Goal: Task Accomplishment & Management: Manage account settings

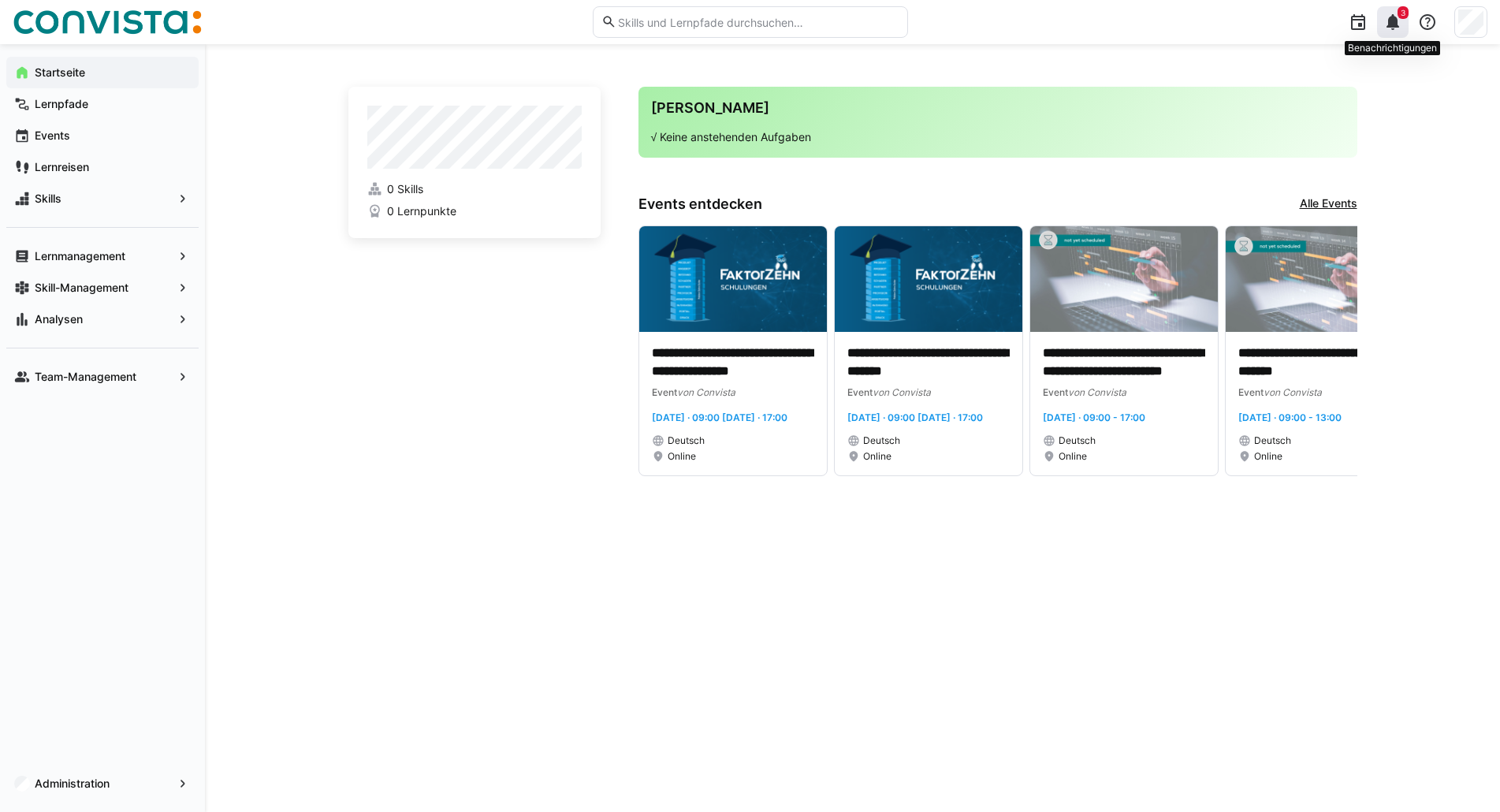
click at [1396, 9] on div "3" at bounding box center [1393, 22] width 31 height 31
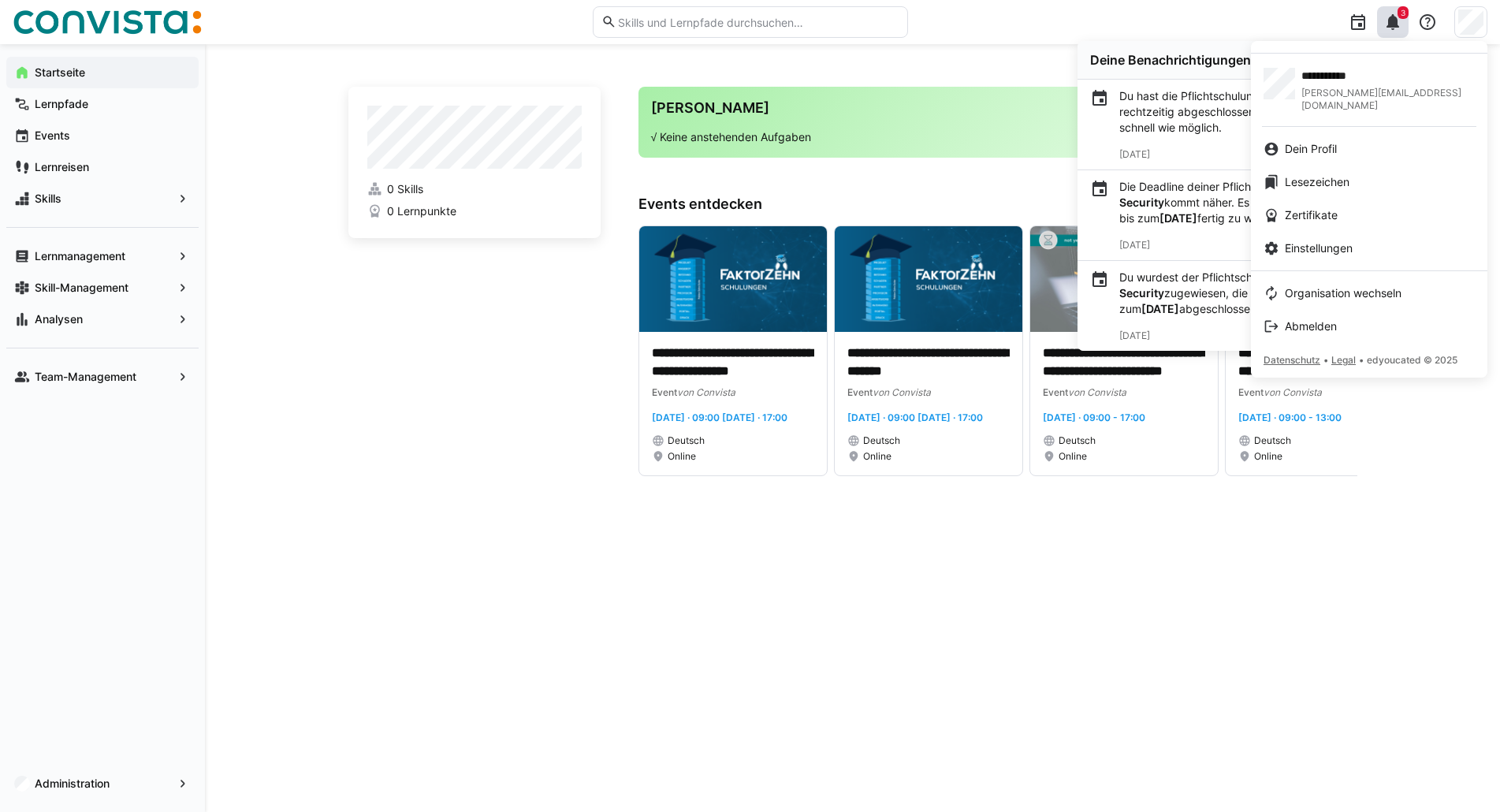
click at [1243, 13] on div at bounding box center [750, 406] width 1500 height 812
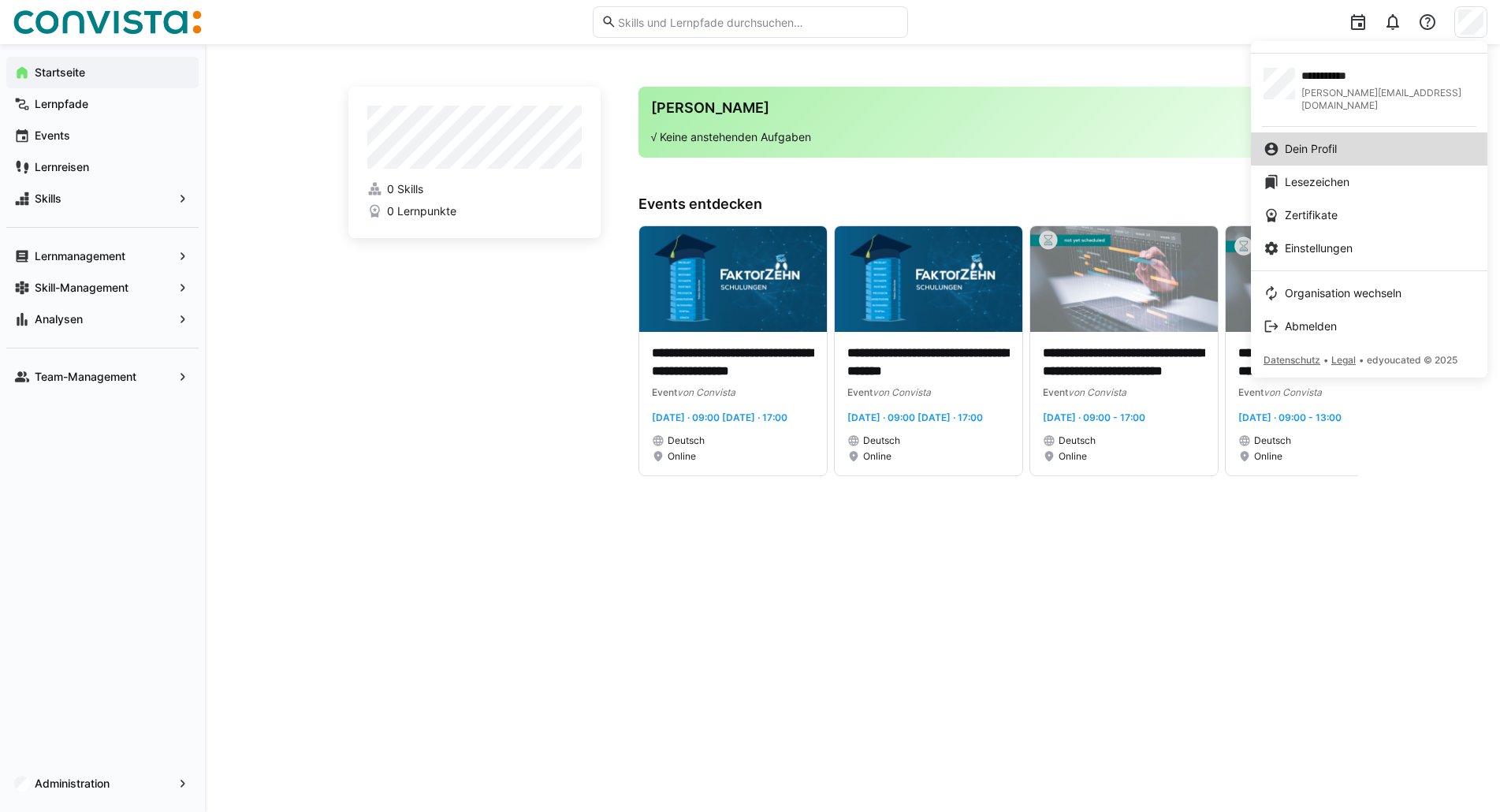
click at [1422, 141] on div "Dein Profil" at bounding box center [1369, 149] width 211 height 16
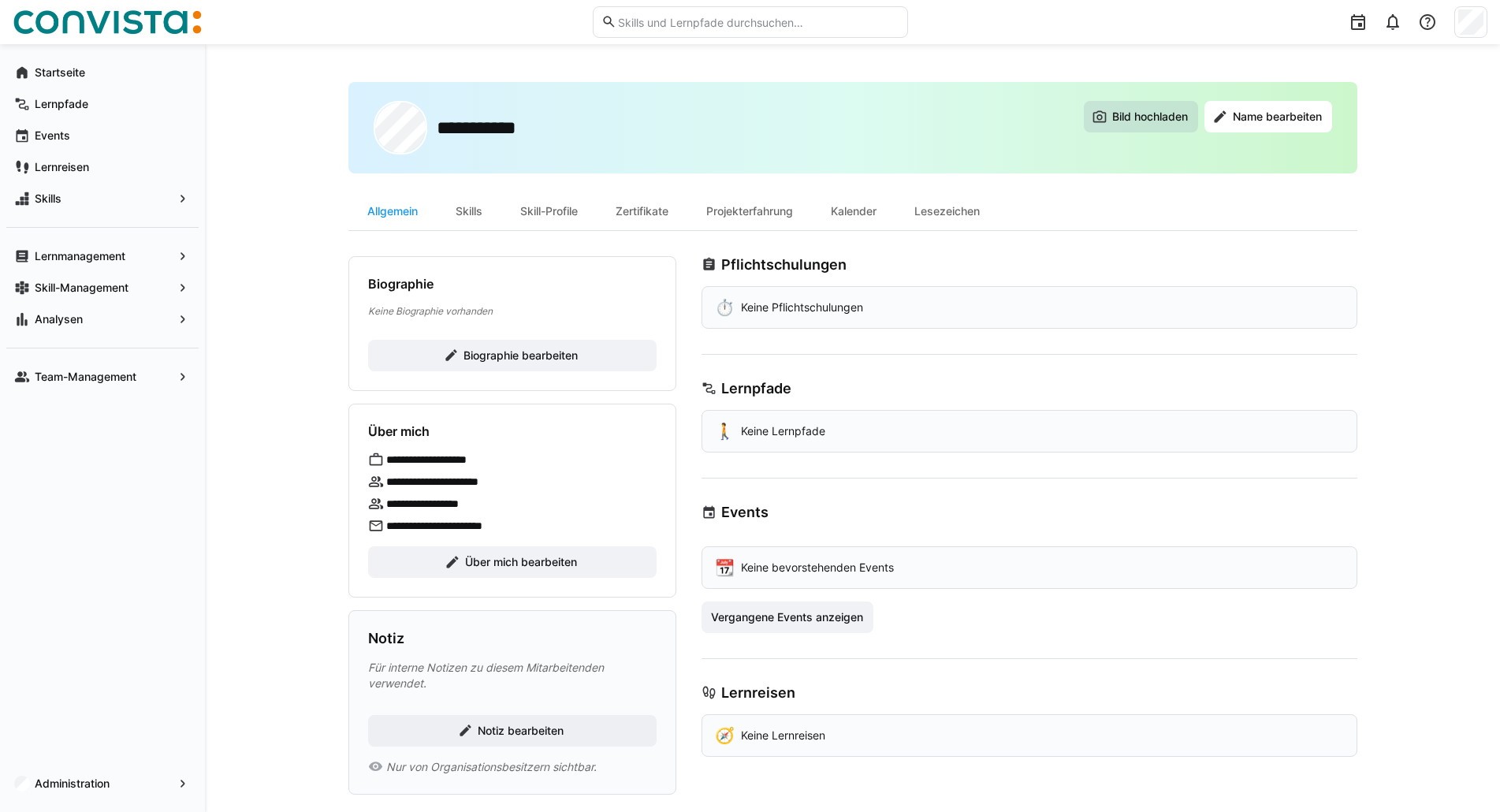
click at [1124, 119] on span "Bild hochladen" at bounding box center [1150, 117] width 80 height 16
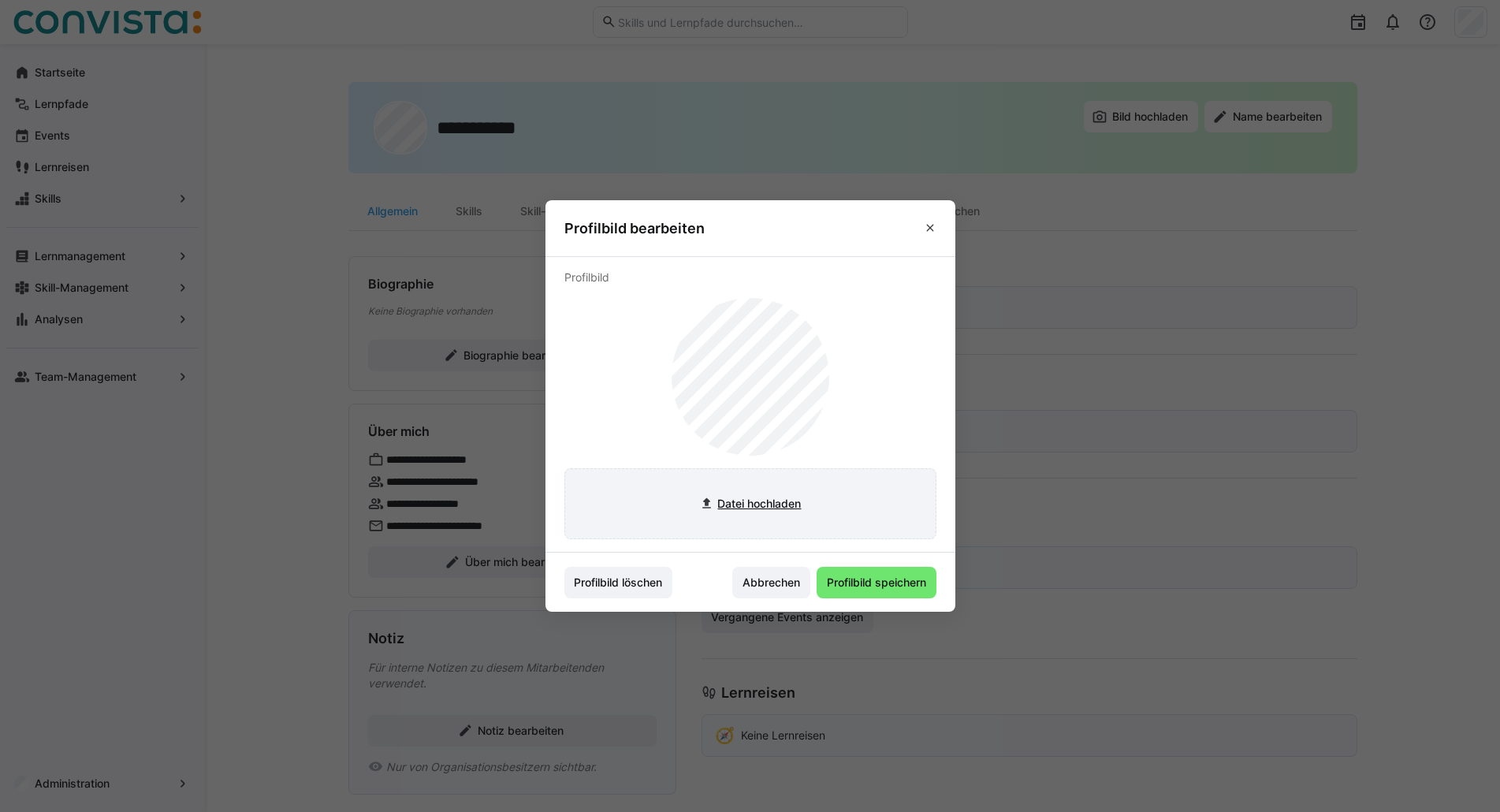
click at [771, 505] on input "file" at bounding box center [750, 504] width 371 height 70
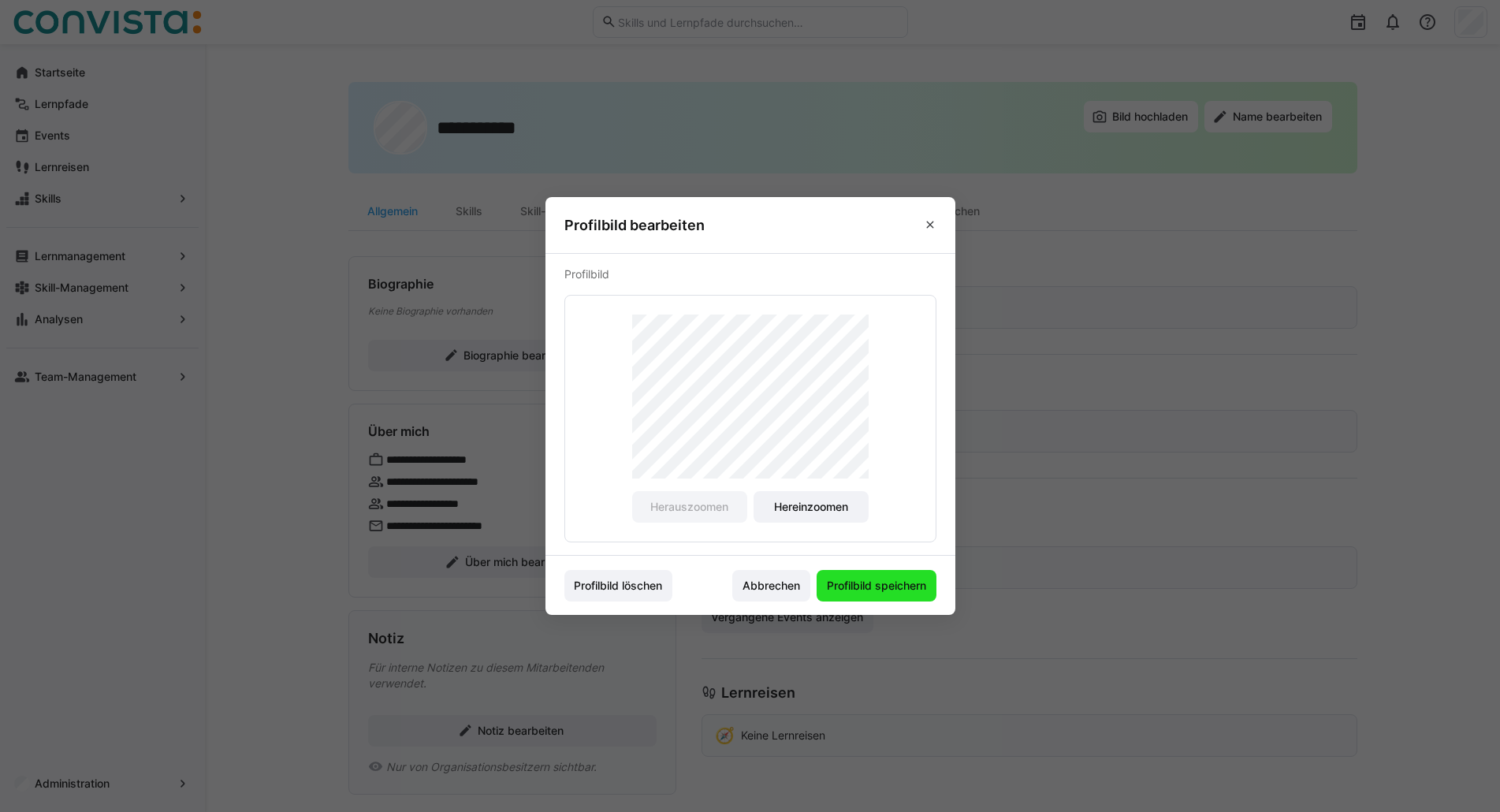
click at [871, 592] on span "Profilbild speichern" at bounding box center [876, 585] width 104 height 16
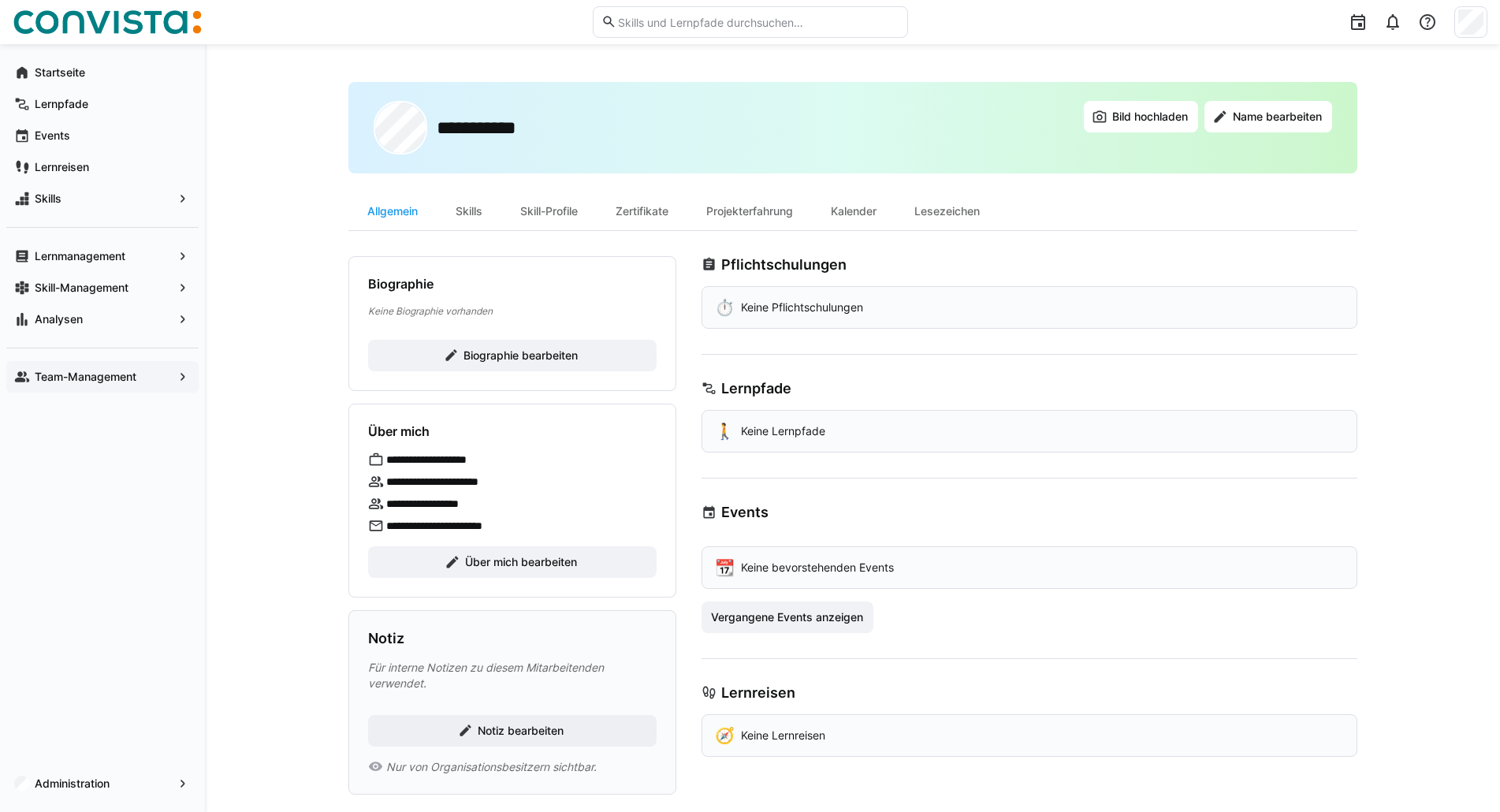
click at [0, 0] on app-navigation-label "Team-Management" at bounding box center [0, 0] width 0 height 0
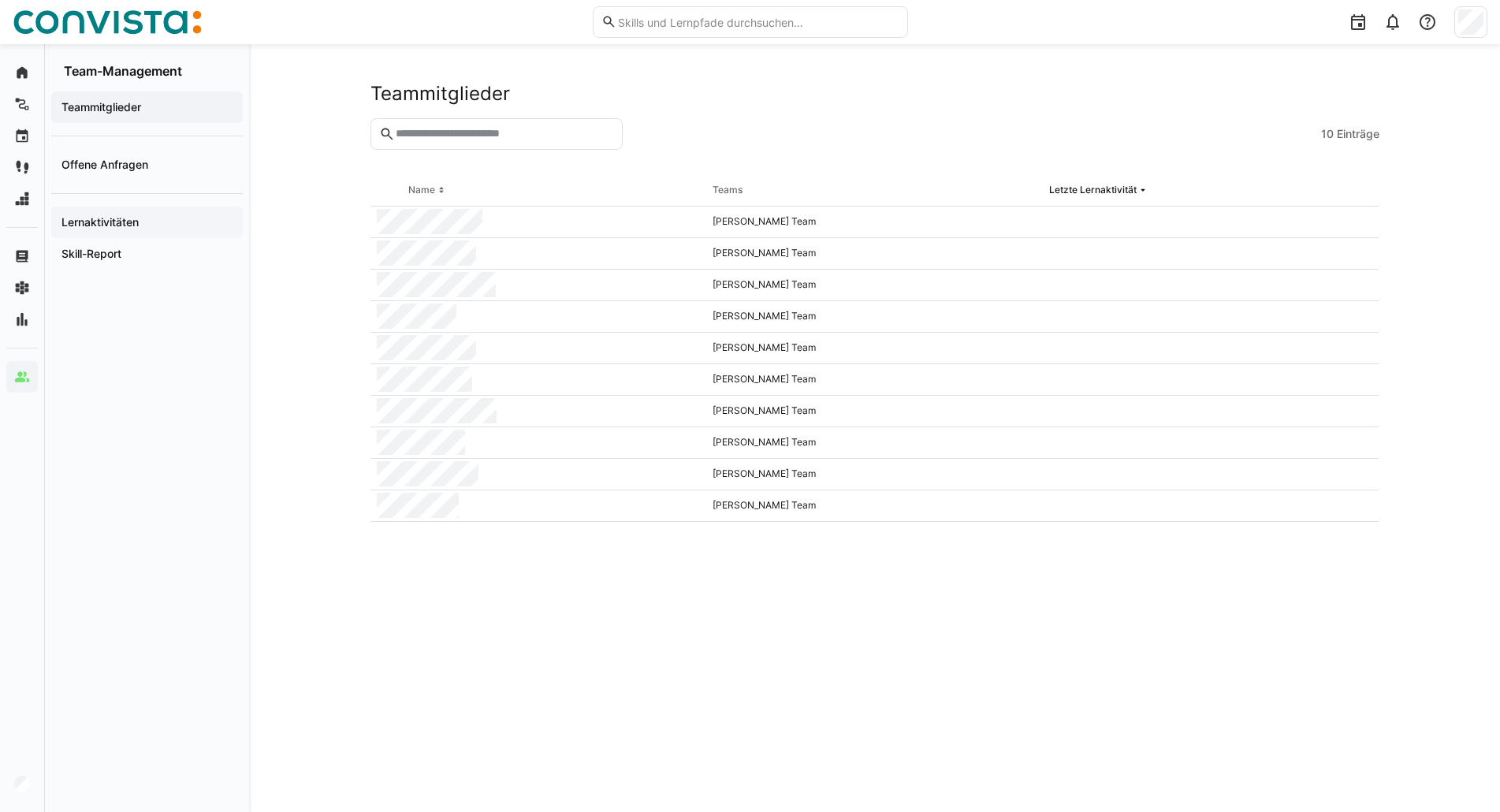
click at [0, 0] on app-navigation-label "Lernaktivitäten" at bounding box center [0, 0] width 0 height 0
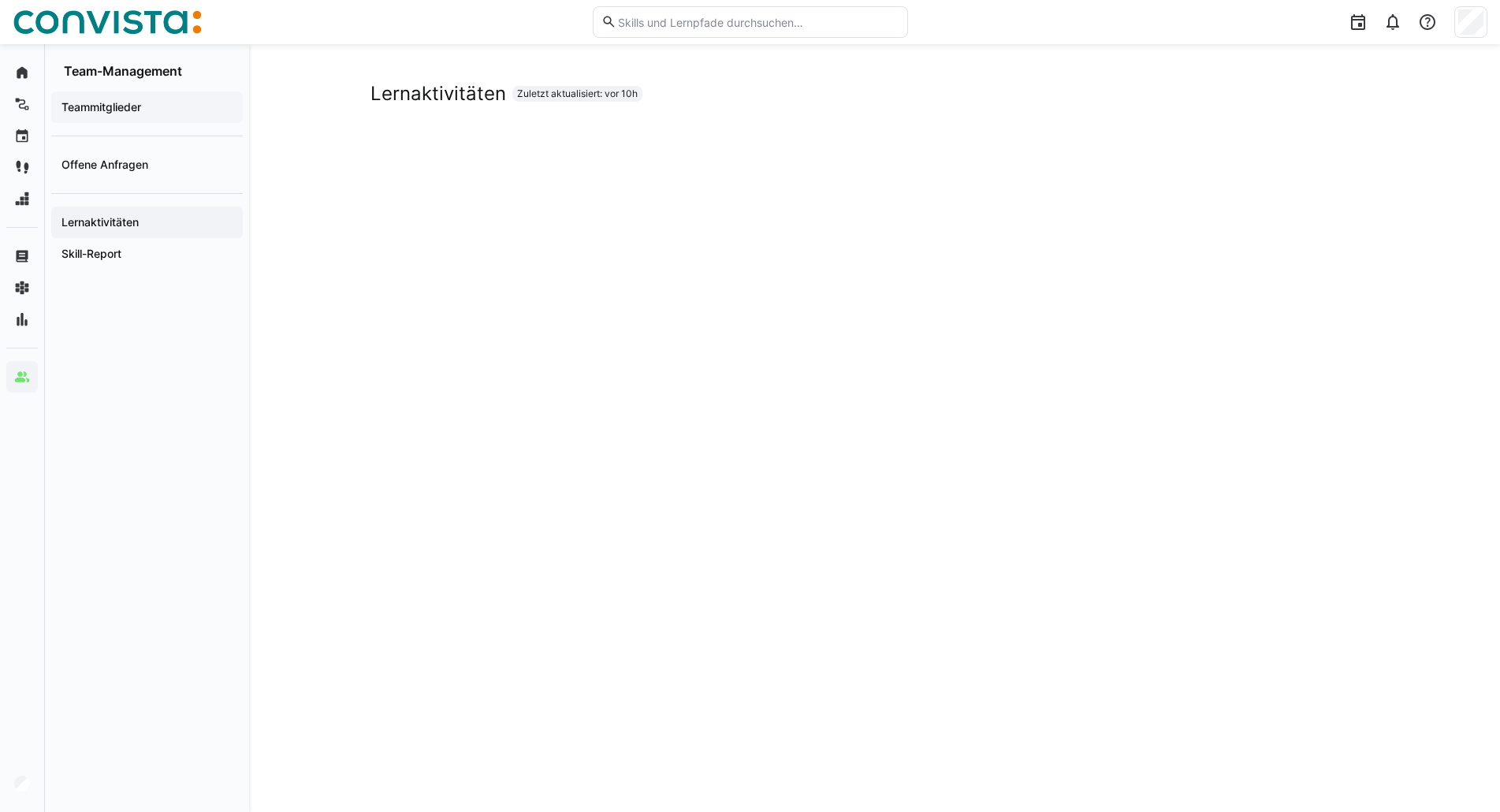
click at [90, 99] on div "Teammitglieder" at bounding box center [147, 107] width 192 height 31
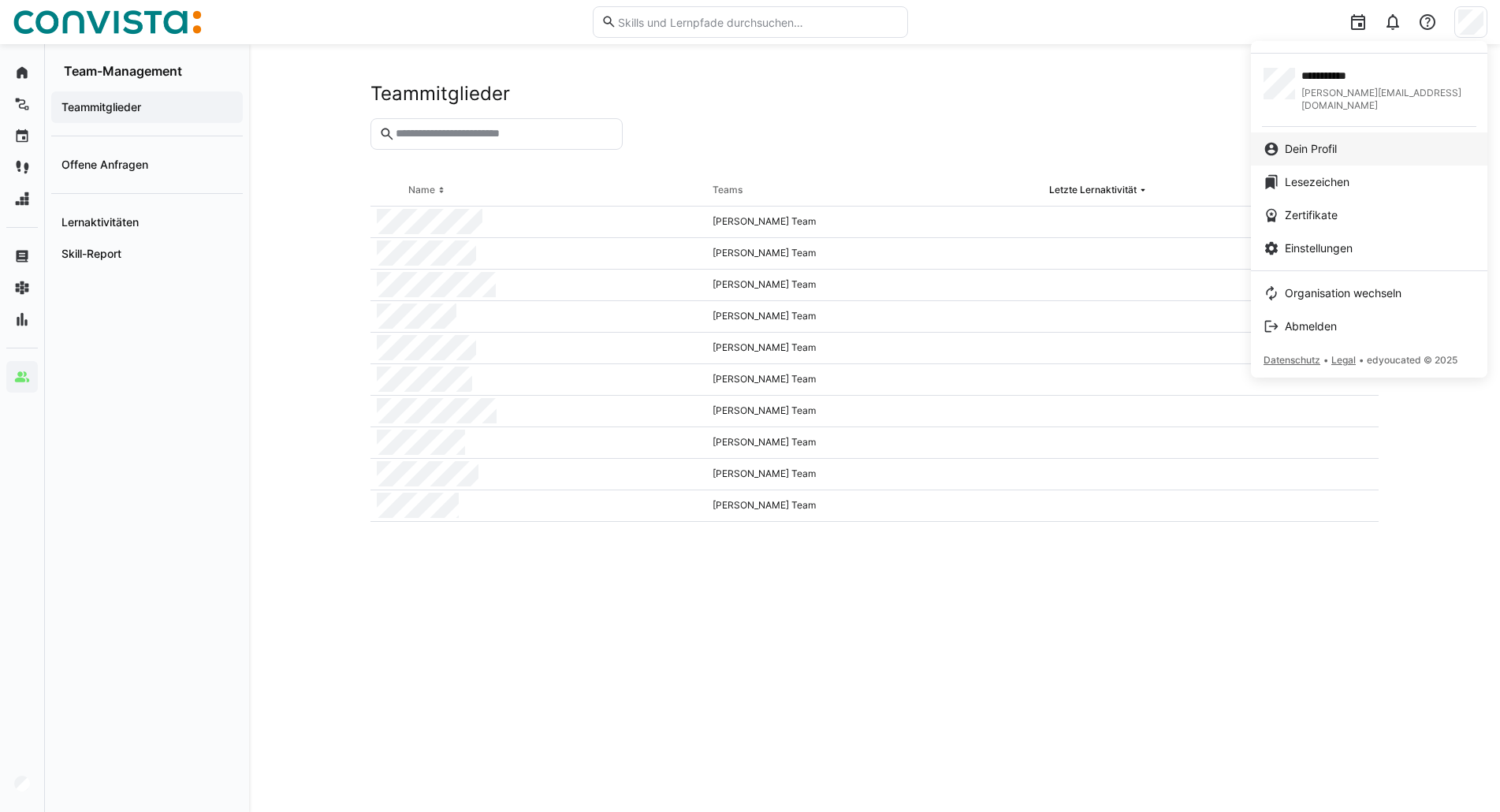
click at [1391, 141] on div "Dein Profil" at bounding box center [1369, 149] width 211 height 16
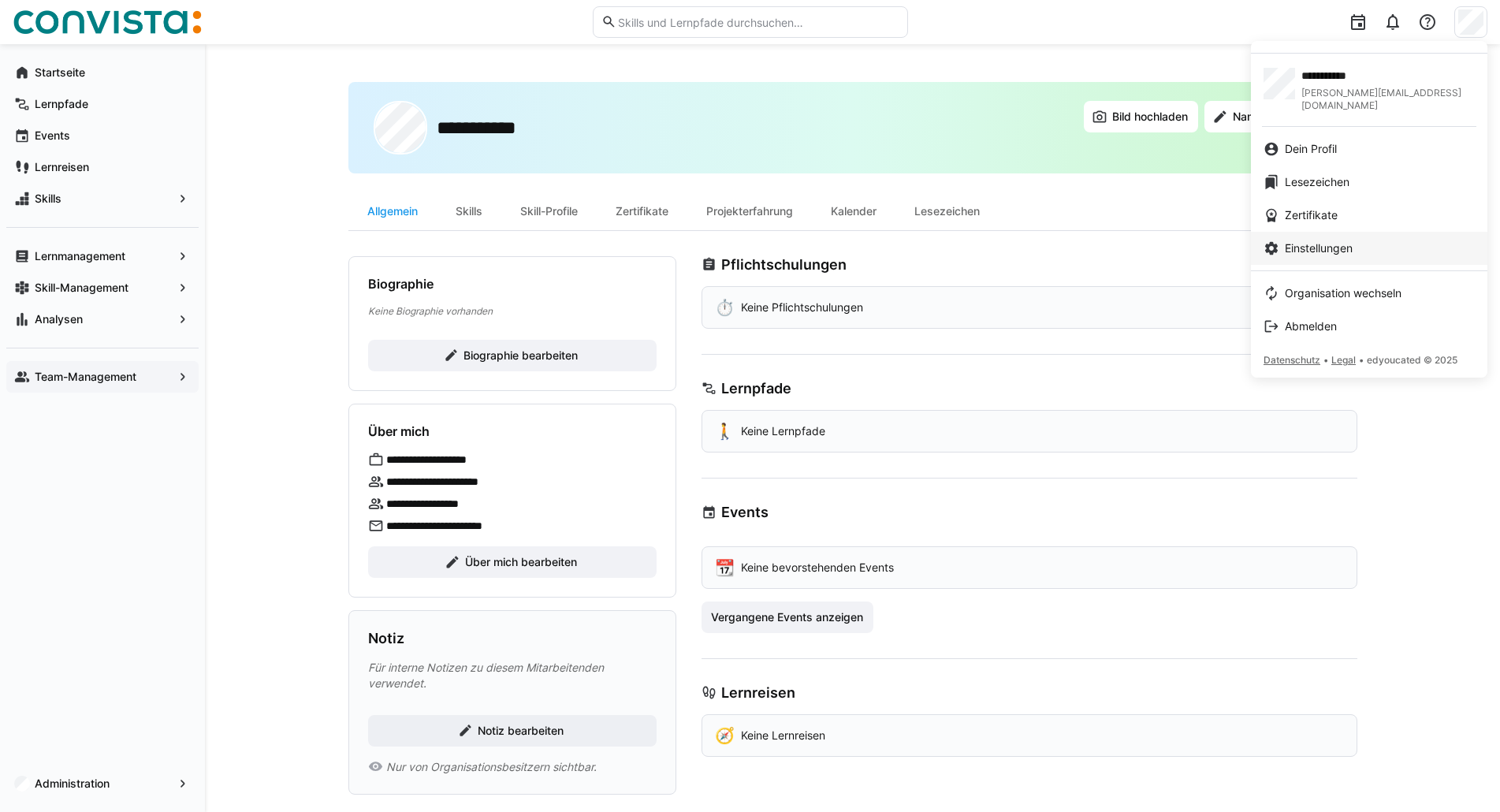
click at [1383, 241] on div "Einstellungen" at bounding box center [1369, 249] width 211 height 16
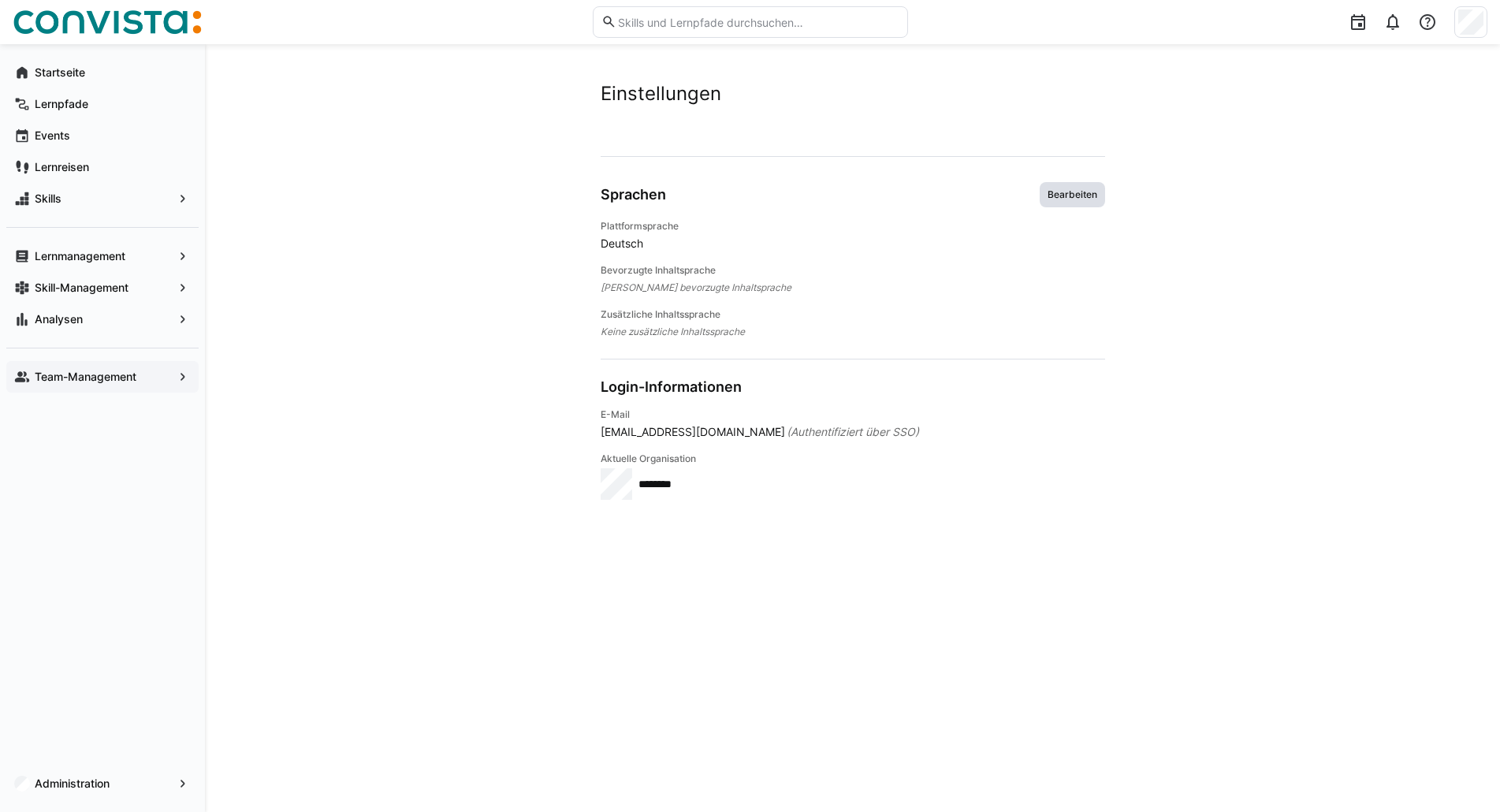
click at [1087, 198] on span "Bearbeiten" at bounding box center [1072, 194] width 53 height 12
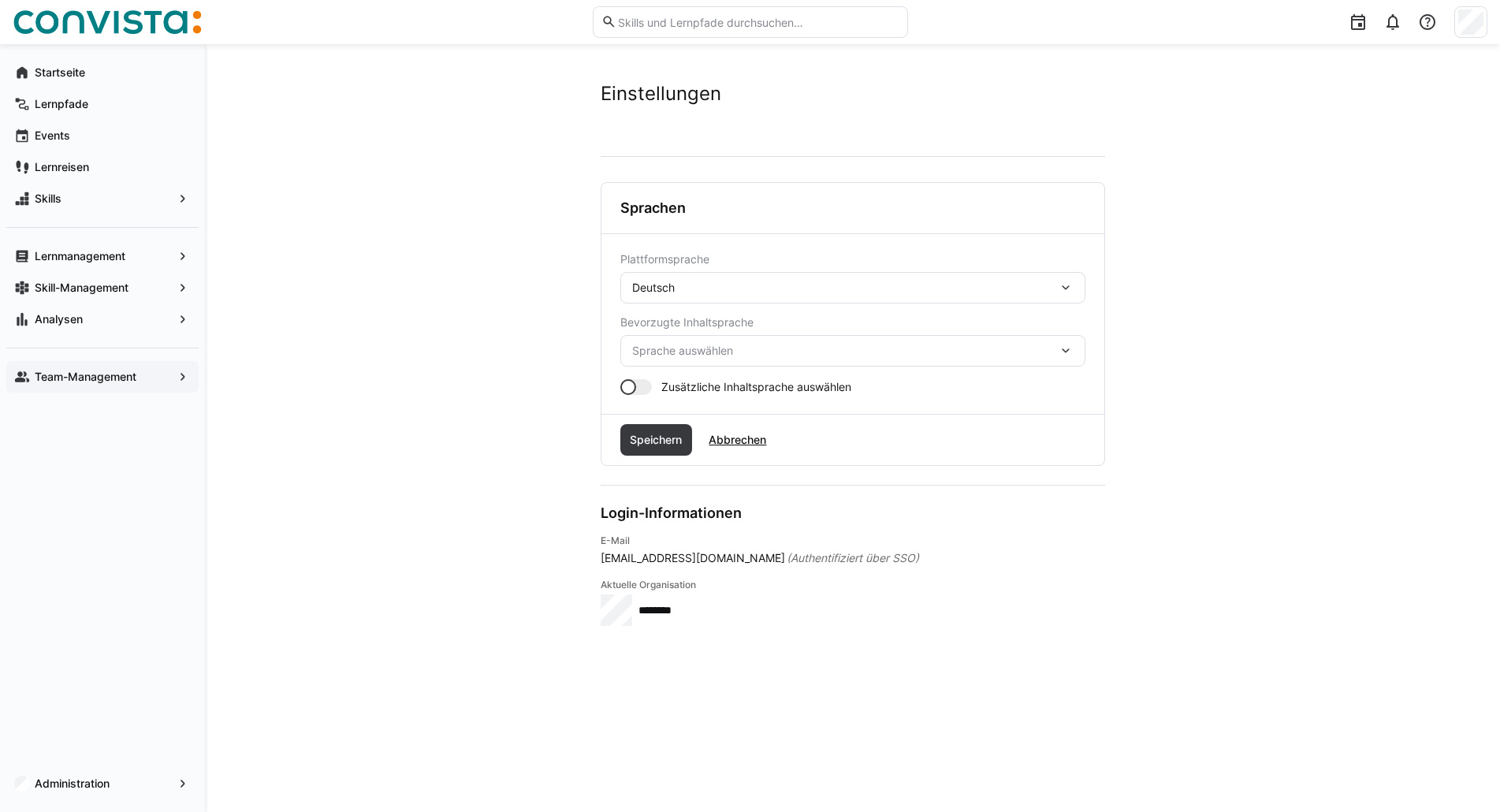
click at [1067, 350] on eds-icon at bounding box center [1066, 351] width 16 height 16
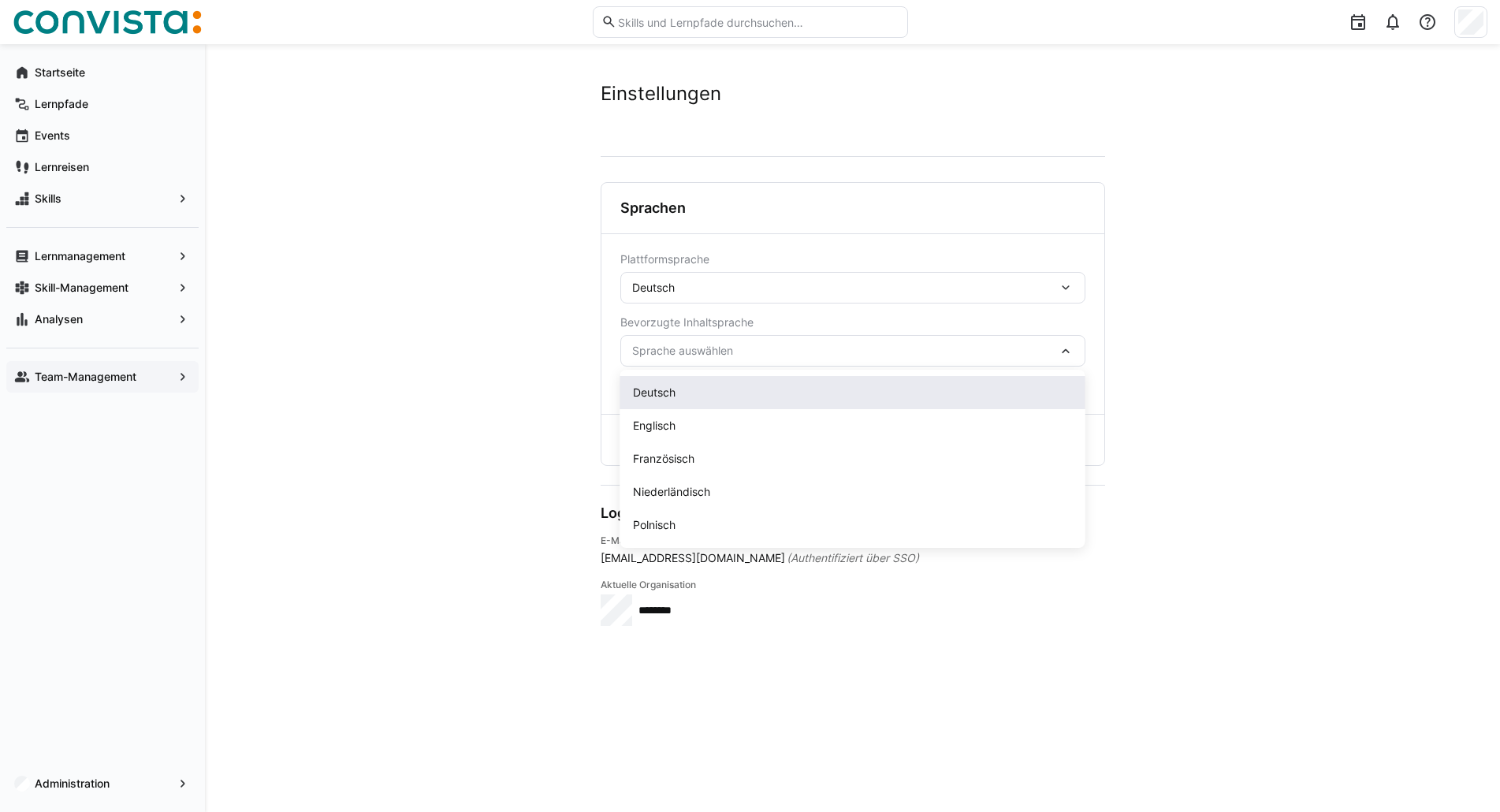
click at [872, 406] on div "Deutsch" at bounding box center [853, 392] width 465 height 33
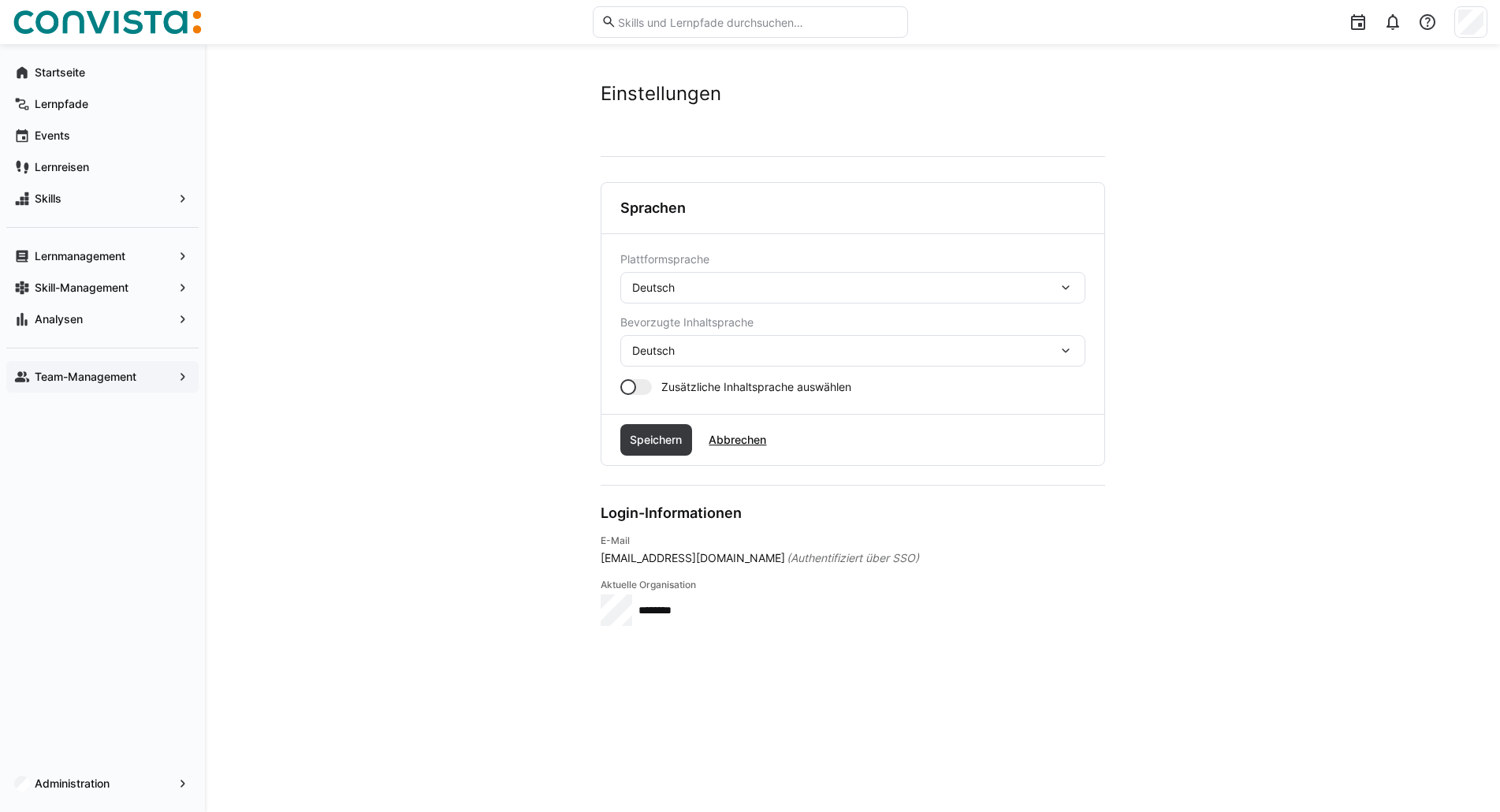
click at [645, 383] on div at bounding box center [636, 387] width 31 height 16
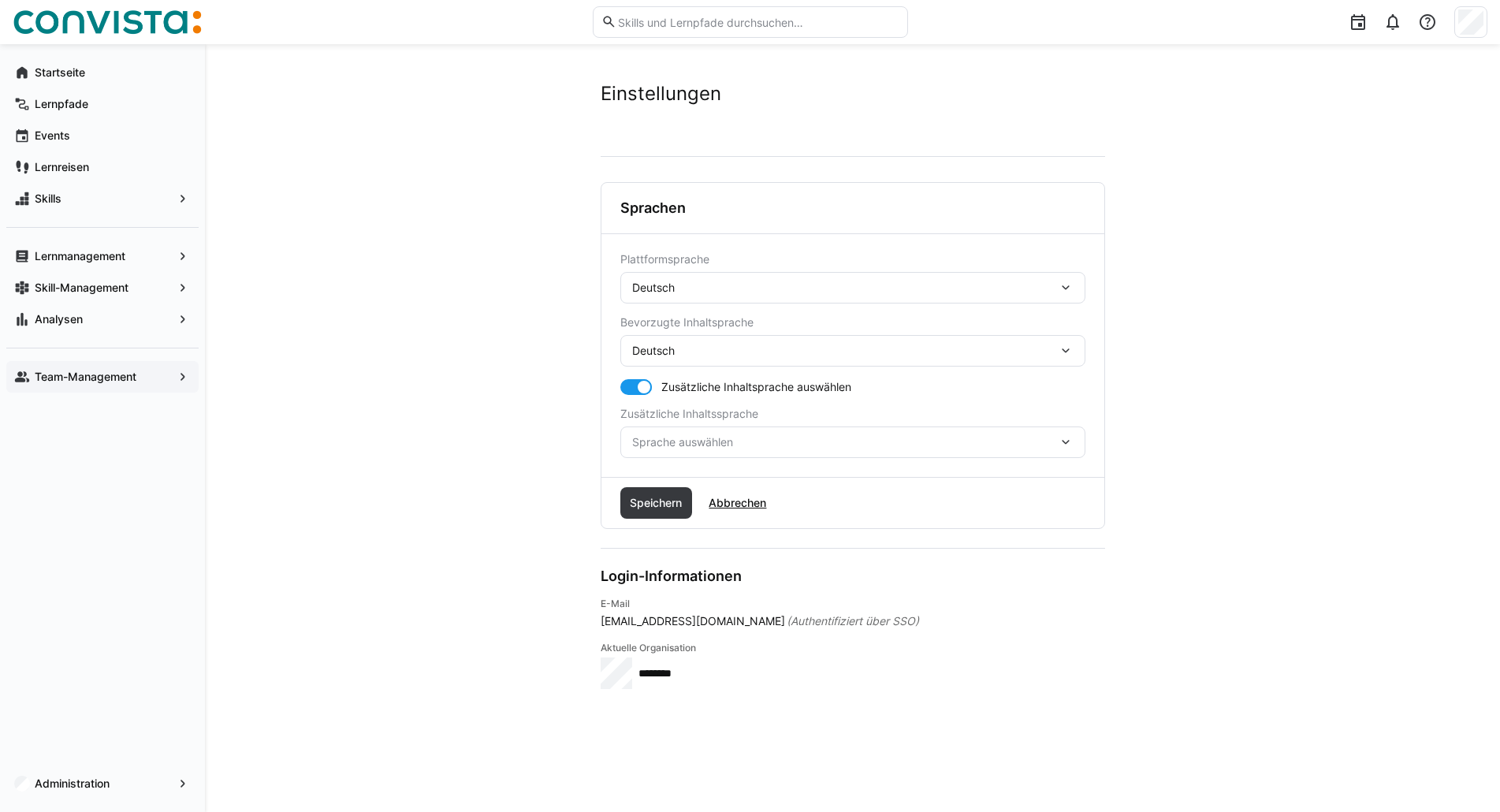
click at [1066, 433] on div "Sprache auswählen" at bounding box center [853, 442] width 465 height 31
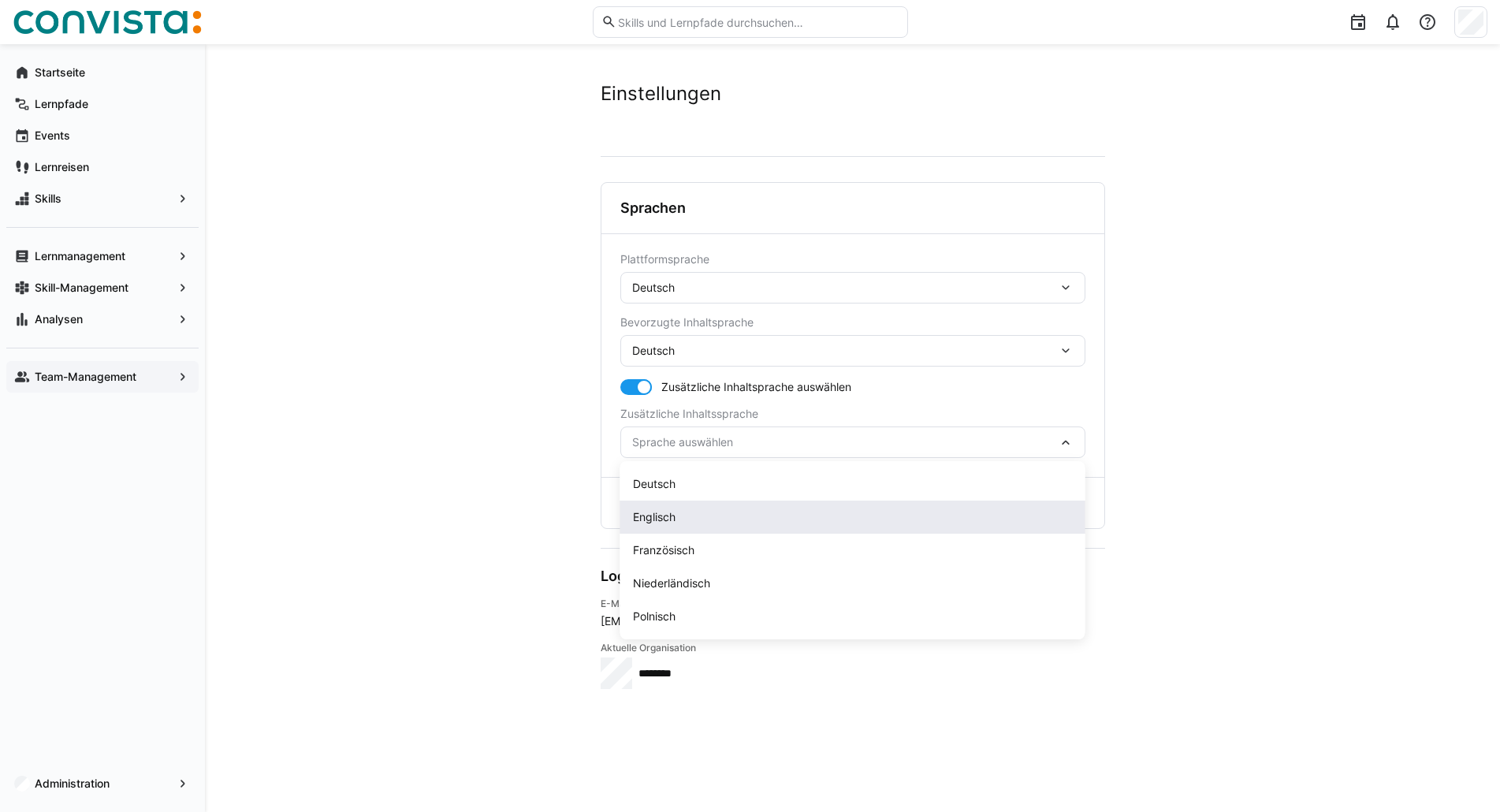
click at [832, 510] on div "Englisch" at bounding box center [853, 517] width 440 height 16
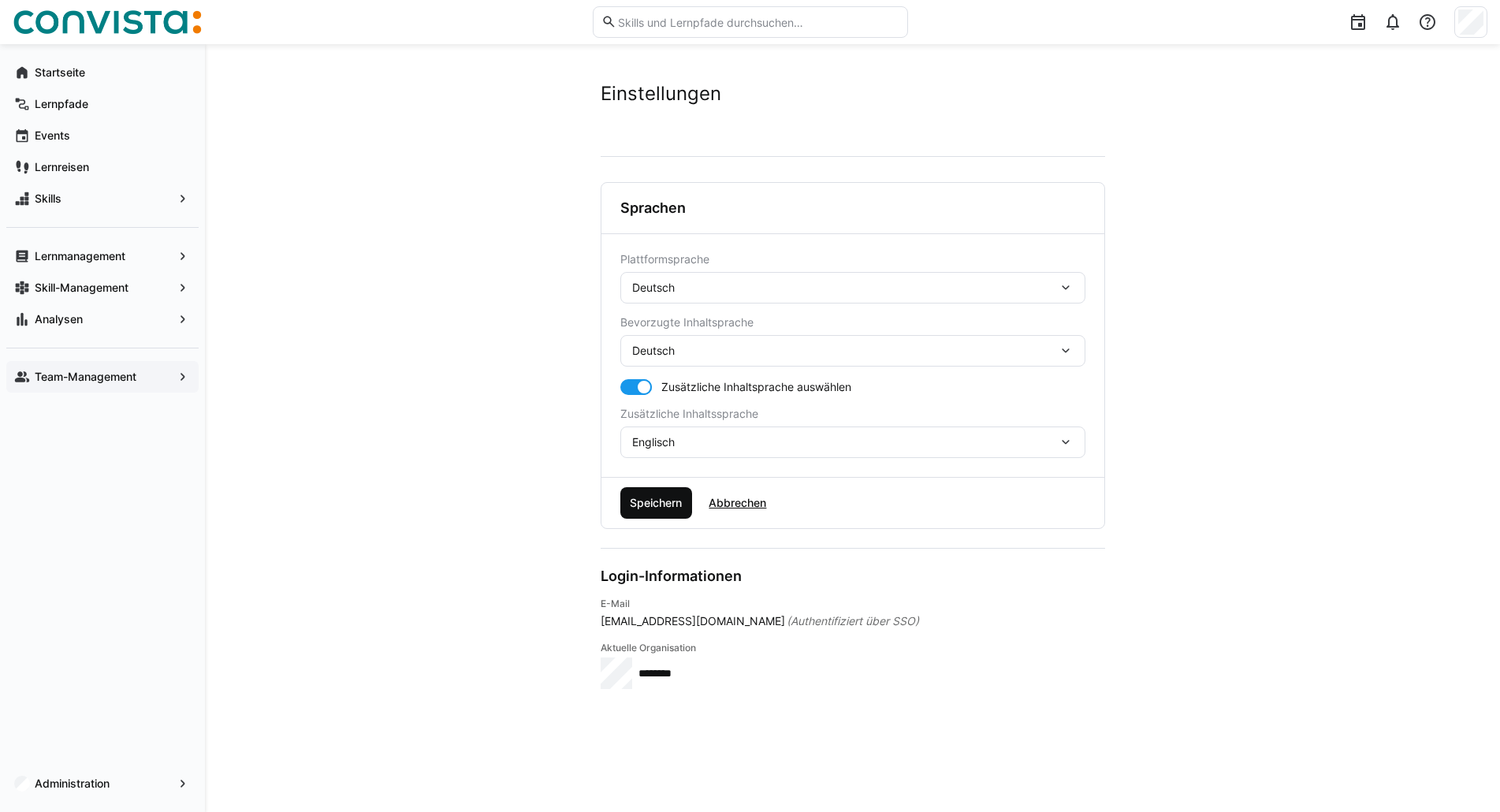
click at [650, 507] on span "Speichern" at bounding box center [655, 502] width 57 height 16
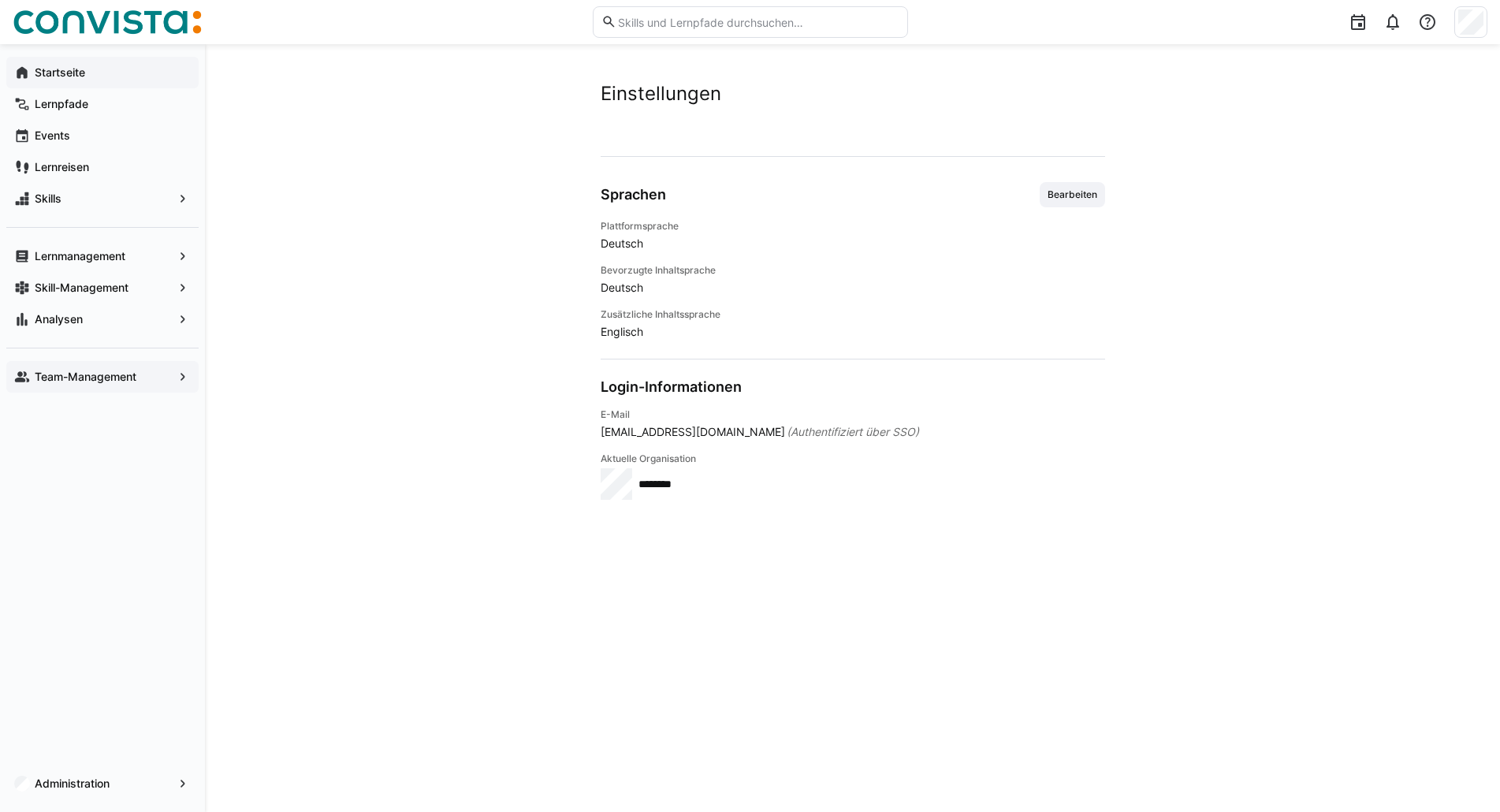
click at [0, 0] on app-navigation-label "Startseite" at bounding box center [0, 0] width 0 height 0
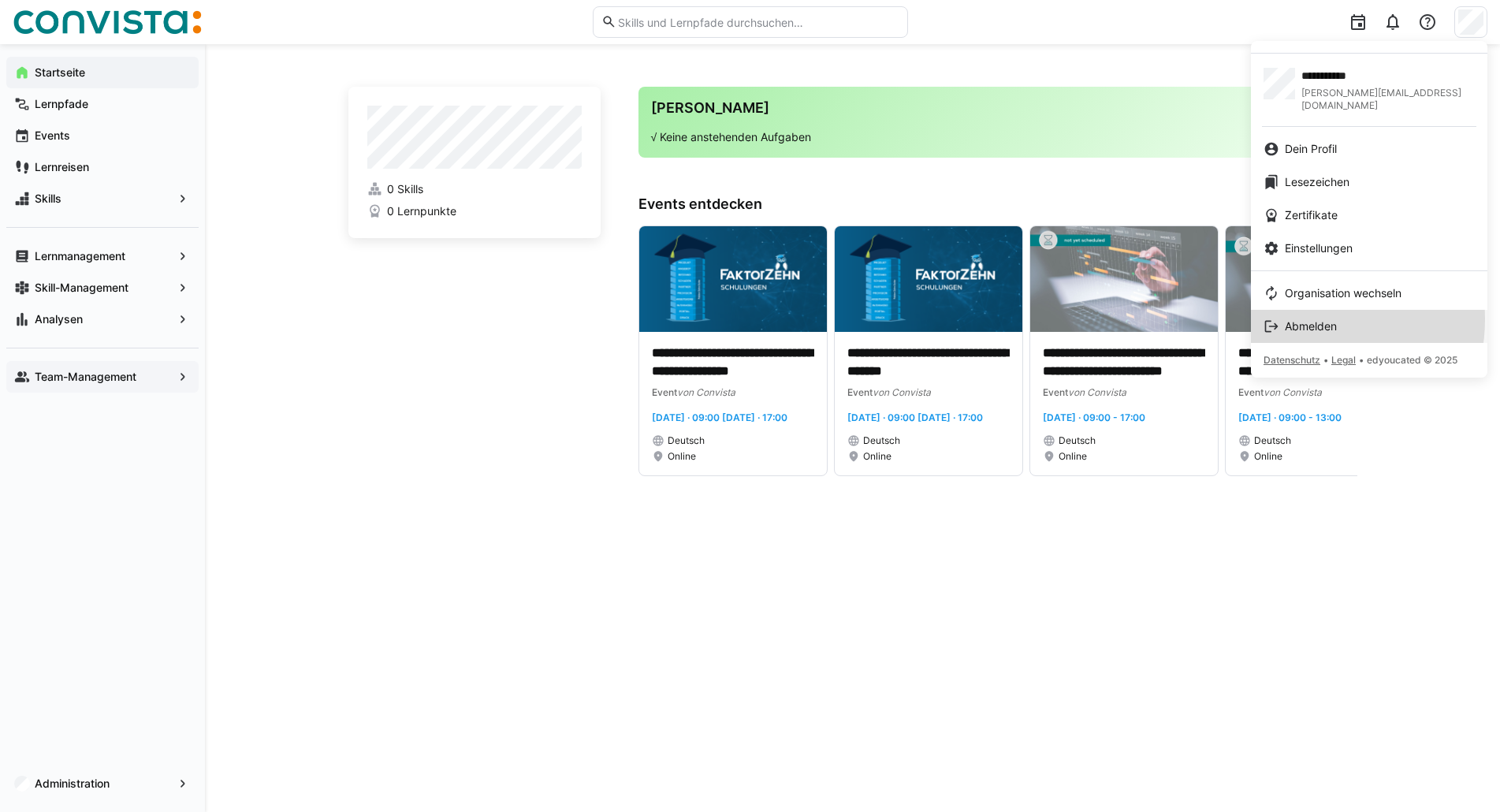
click at [1296, 318] on span "Abmelden" at bounding box center [1312, 326] width 52 height 16
